Goal: Check status: Check status

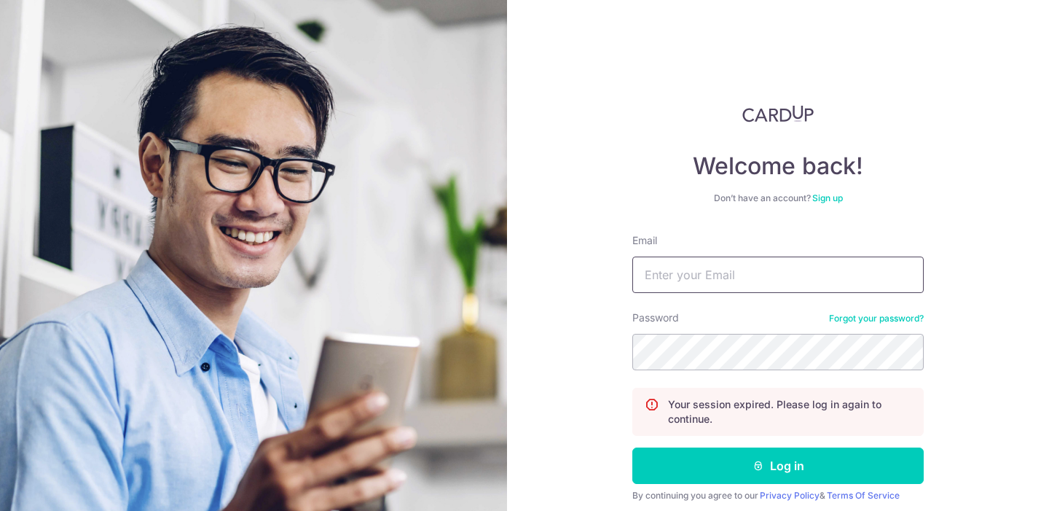
click at [657, 277] on input "Email" at bounding box center [777, 274] width 291 height 36
click at [0, 510] on com-1password-button at bounding box center [0, 511] width 0 height 0
click at [705, 276] on input "Email" at bounding box center [777, 274] width 291 height 36
type input "c"
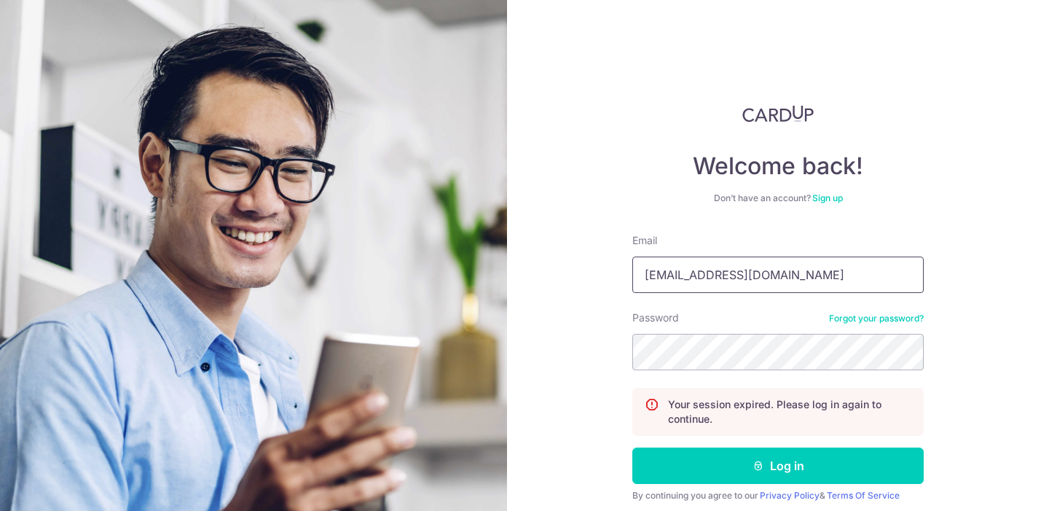
type input "[EMAIL_ADDRESS][DOMAIN_NAME]"
click at [632, 447] on button "Log in" at bounding box center [777, 465] width 291 height 36
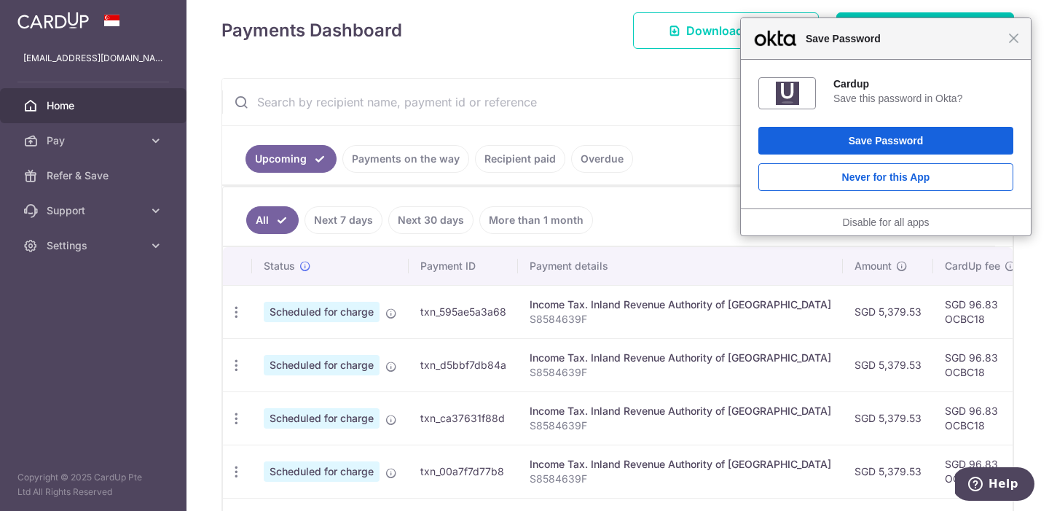
scroll to position [192, 0]
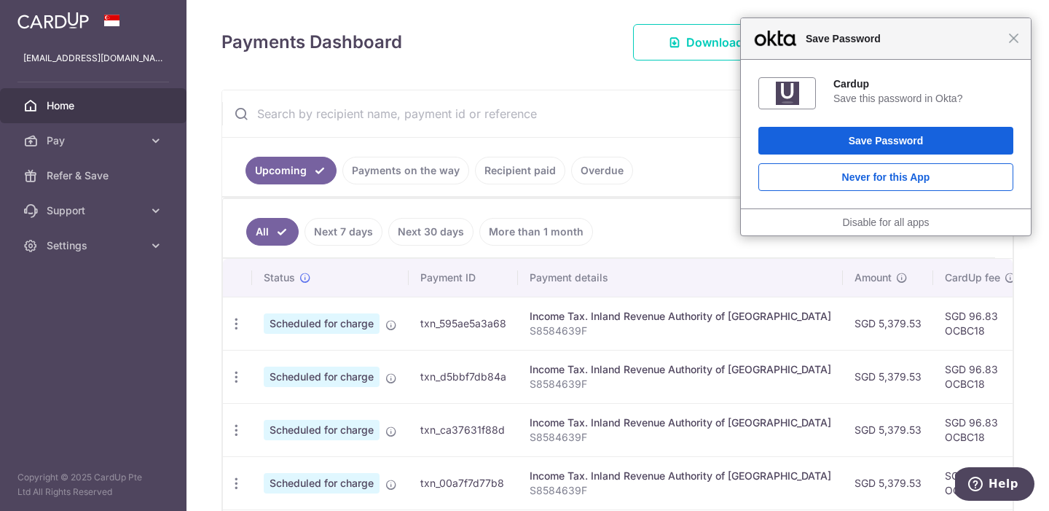
click at [374, 187] on ul "Upcoming Payments on the way Recipient paid Overdue" at bounding box center [535, 167] width 626 height 59
click at [370, 178] on link "Payments on the way" at bounding box center [405, 171] width 127 height 28
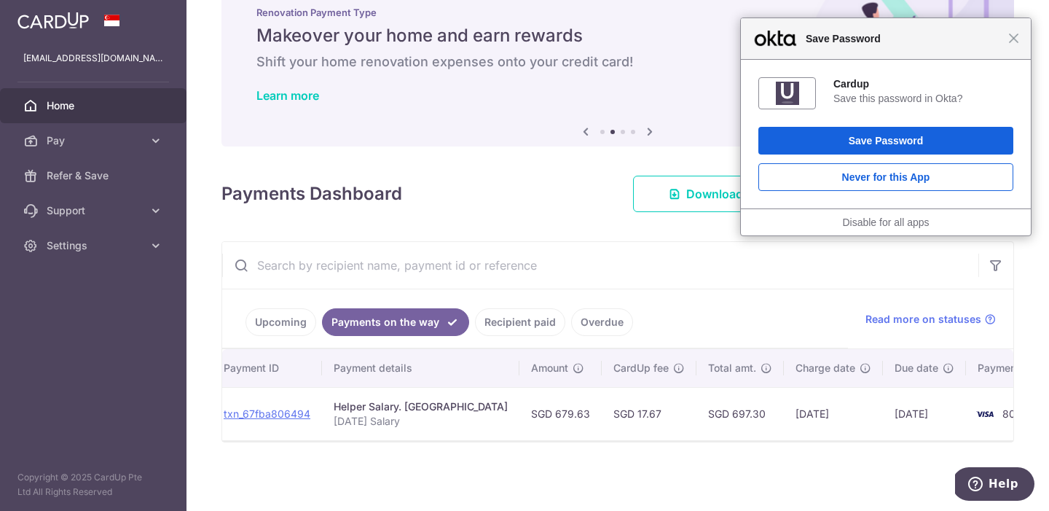
scroll to position [0, 0]
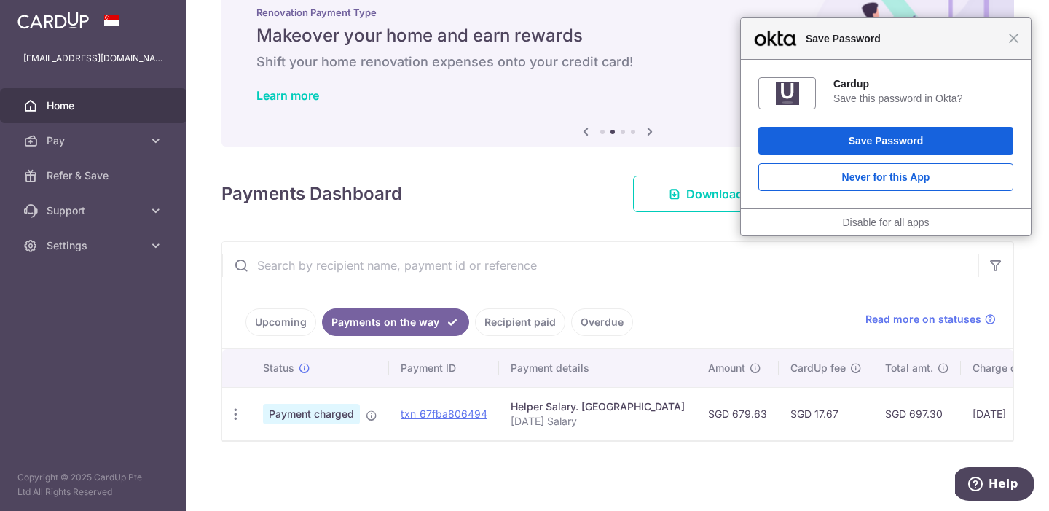
click at [321, 415] on span "Payment charged" at bounding box center [311, 414] width 97 height 20
click at [438, 426] on td "txn_67fba806494" at bounding box center [444, 413] width 110 height 53
click at [420, 406] on td "txn_67fba806494 Download Payment Receipt" at bounding box center [444, 413] width 110 height 53
click at [410, 412] on link "txn_67fba806494" at bounding box center [444, 413] width 87 height 12
